Goal: Find specific page/section: Find specific page/section

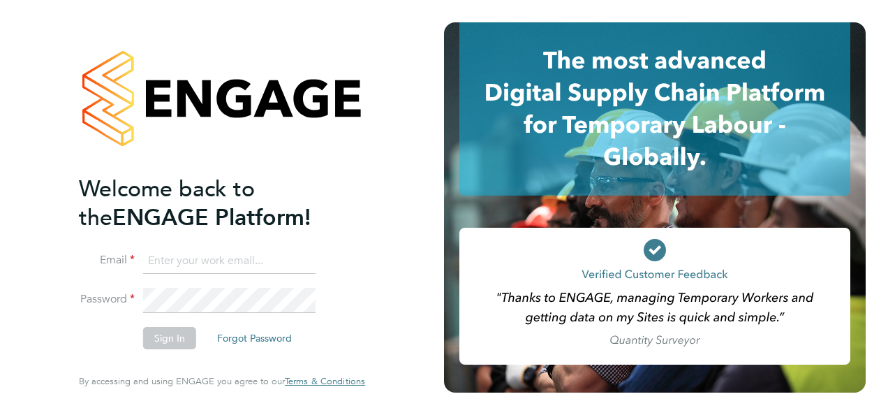
click at [212, 260] on input at bounding box center [229, 261] width 172 height 25
type input "naomi.conn@prsjobs.com"
click at [183, 329] on button "Sign In" at bounding box center [169, 338] width 53 height 22
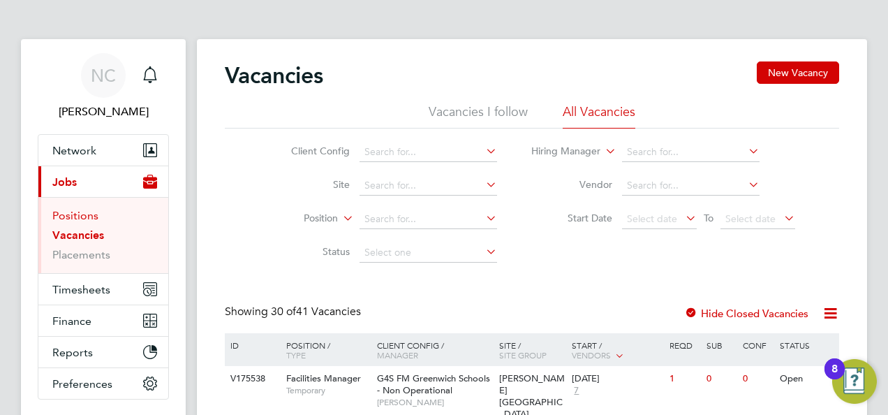
click at [71, 217] on link "Positions" at bounding box center [75, 215] width 46 height 13
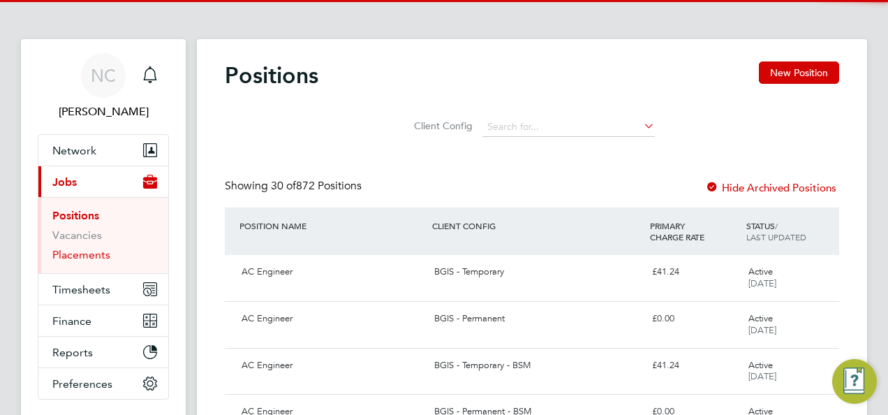
click at [73, 254] on link "Placements" at bounding box center [81, 254] width 58 height 13
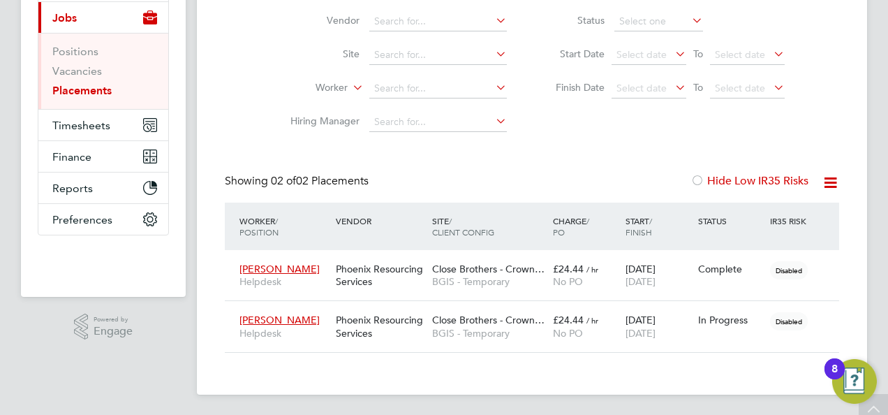
scroll to position [165, 0]
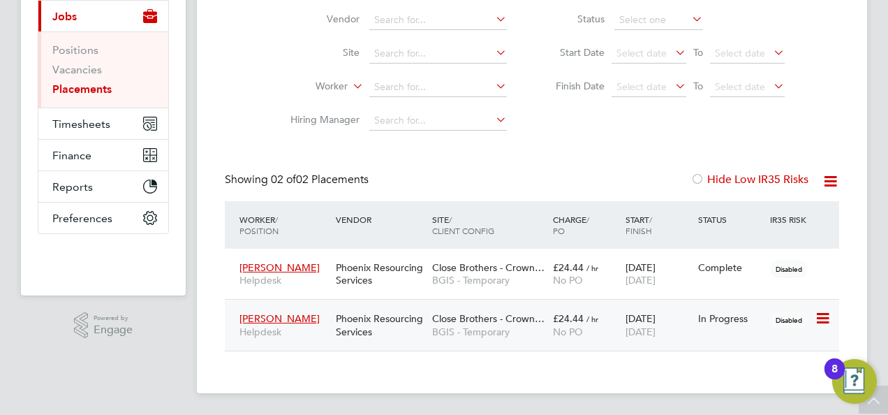
click at [283, 318] on span "[PERSON_NAME]" at bounding box center [279, 318] width 80 height 13
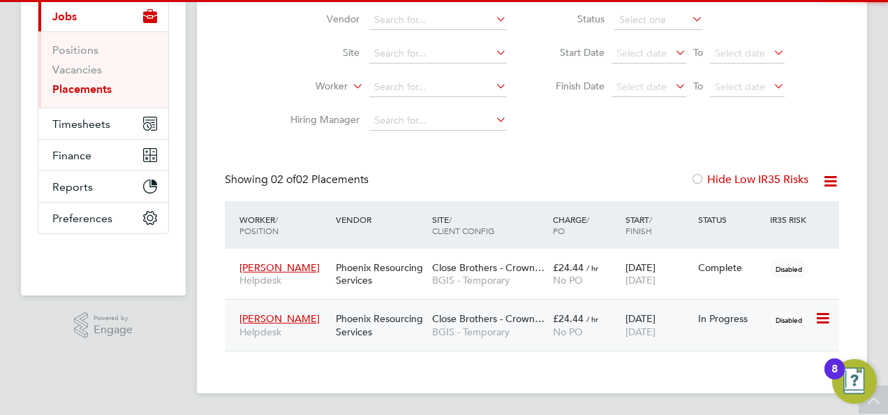
scroll to position [395, 291]
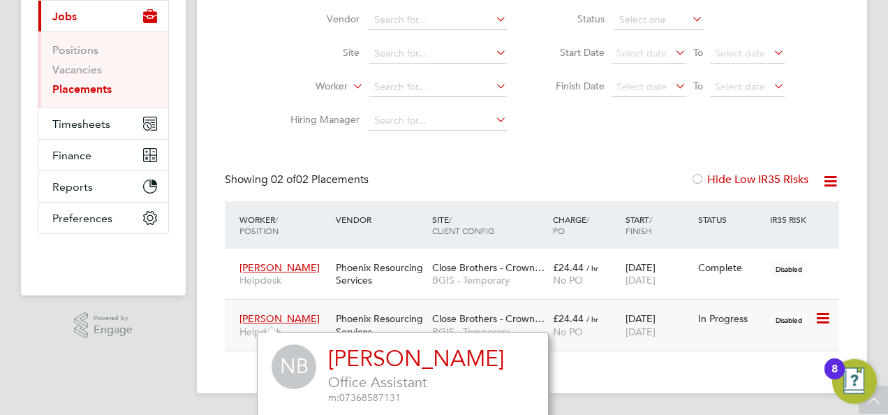
click at [638, 326] on span "[DATE]" at bounding box center [640, 331] width 30 height 13
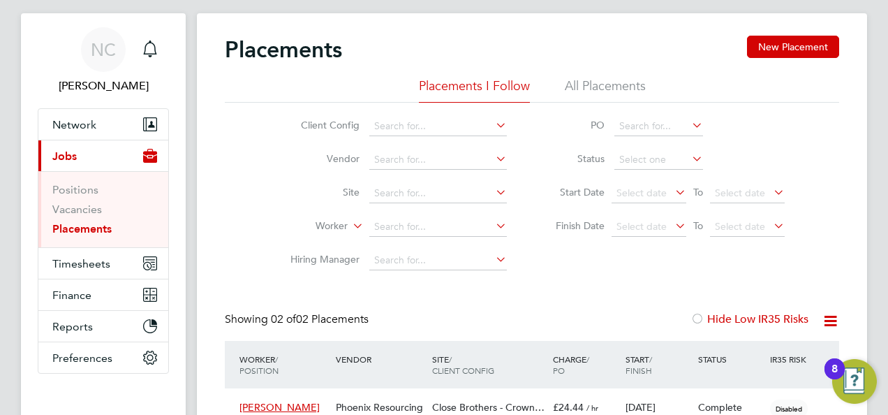
scroll to position [0, 0]
